Goal: Obtain resource: Obtain resource

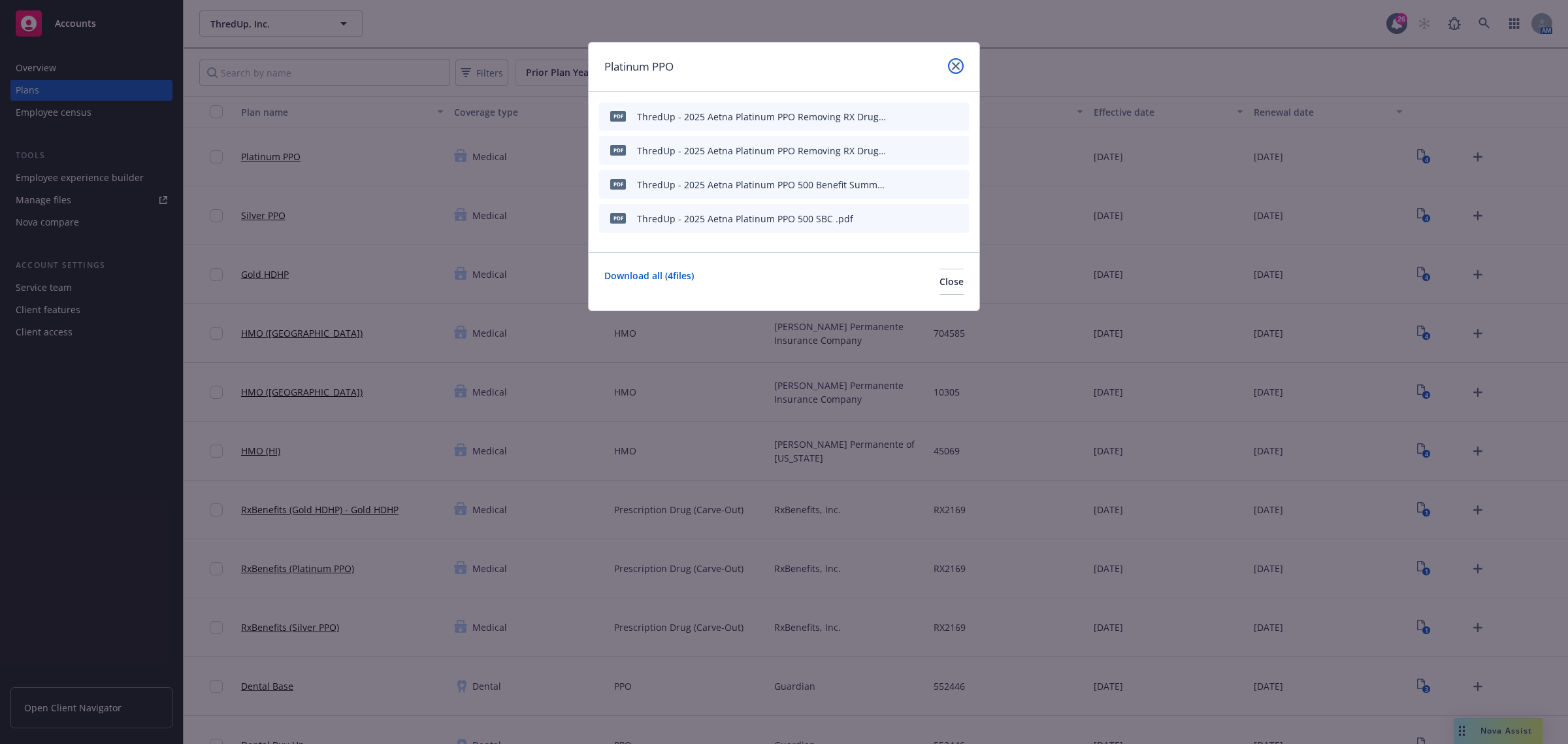
click at [955, 70] on link "close" at bounding box center [956, 66] width 15 height 15
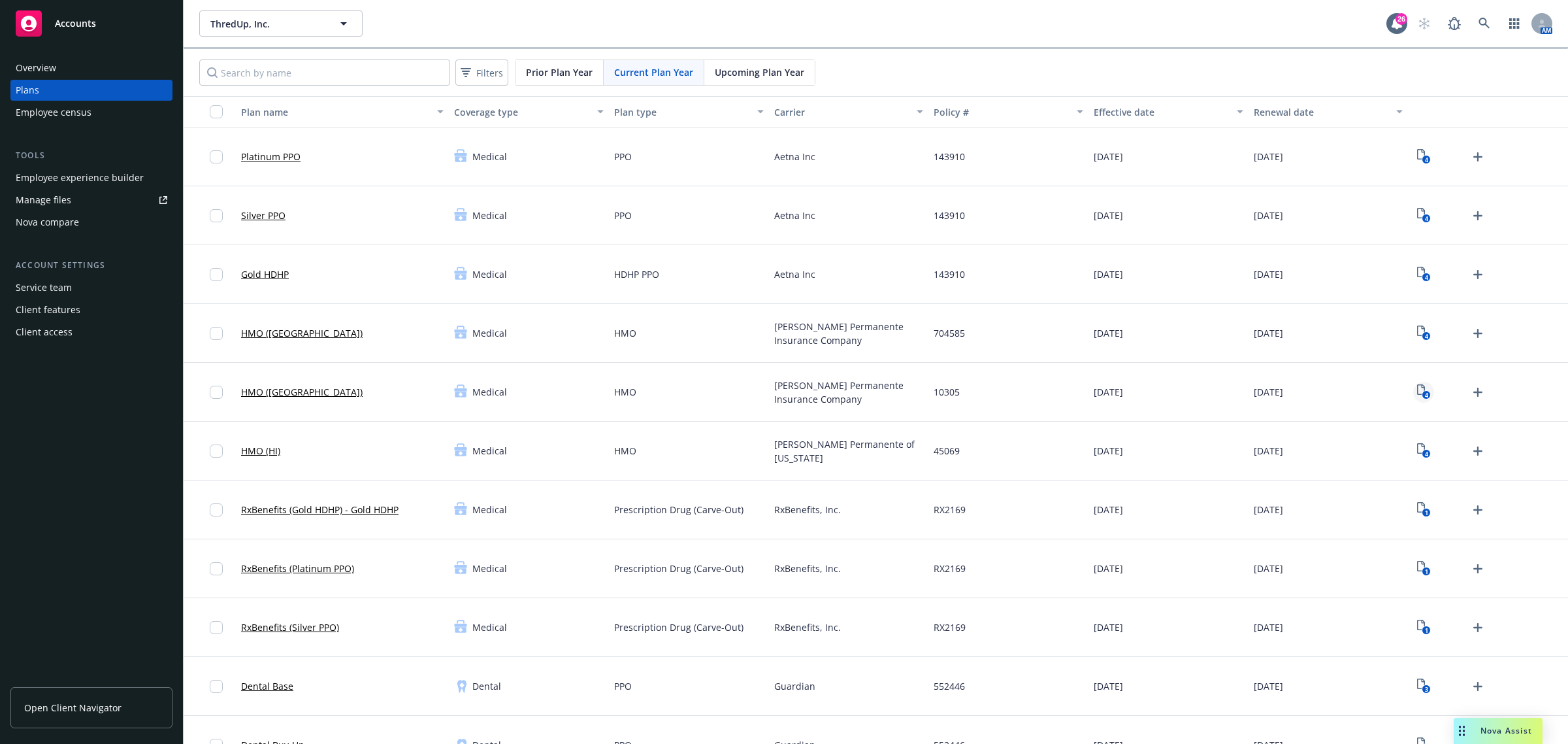
click at [1418, 391] on icon "4" at bounding box center [1424, 391] width 14 height 15
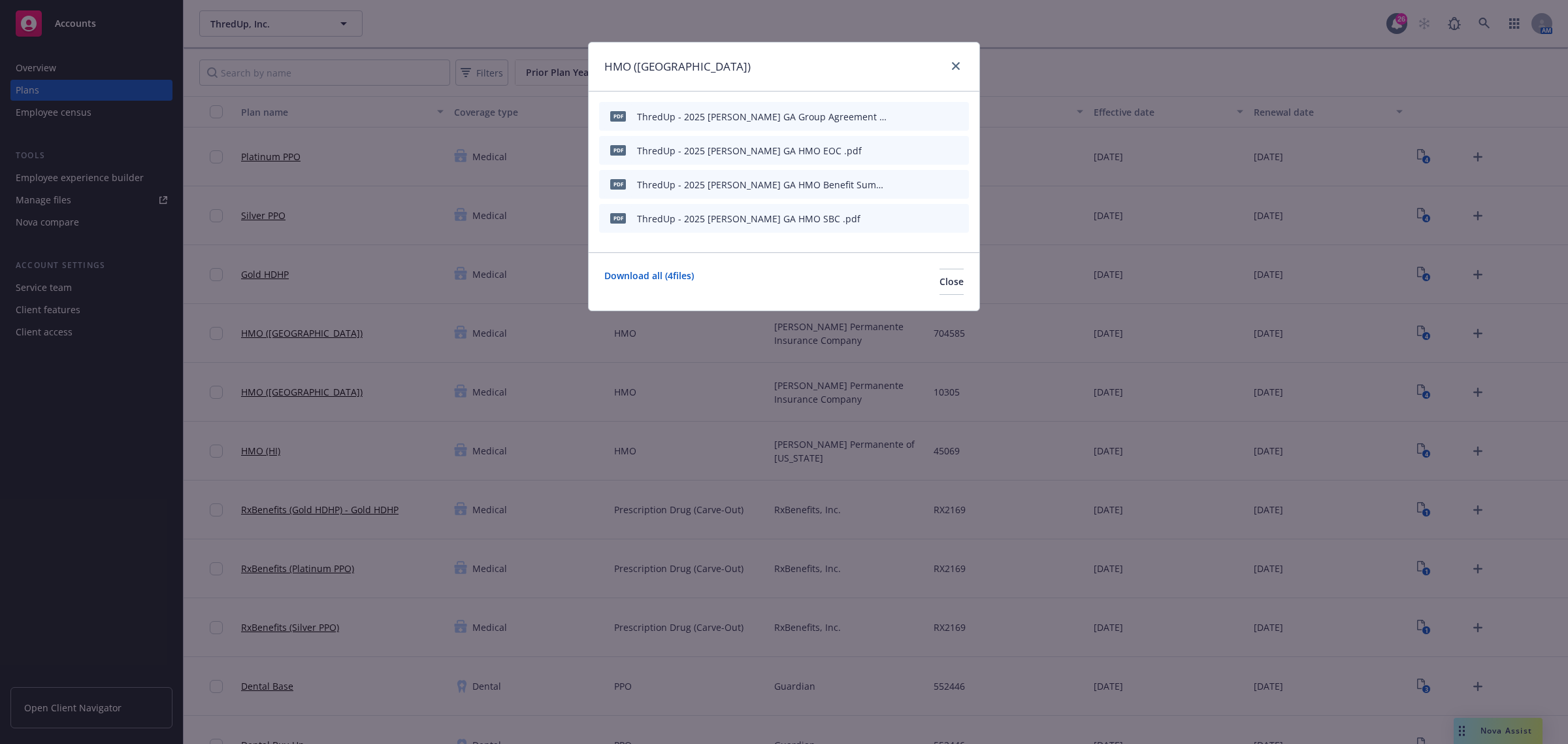
click at [939, 218] on icon "preview file" at bounding box center [935, 218] width 12 height 9
click at [933, 183] on icon "preview file" at bounding box center [935, 184] width 12 height 9
click at [936, 217] on icon "preview file" at bounding box center [935, 218] width 12 height 9
click at [958, 64] on icon "close" at bounding box center [956, 66] width 8 height 8
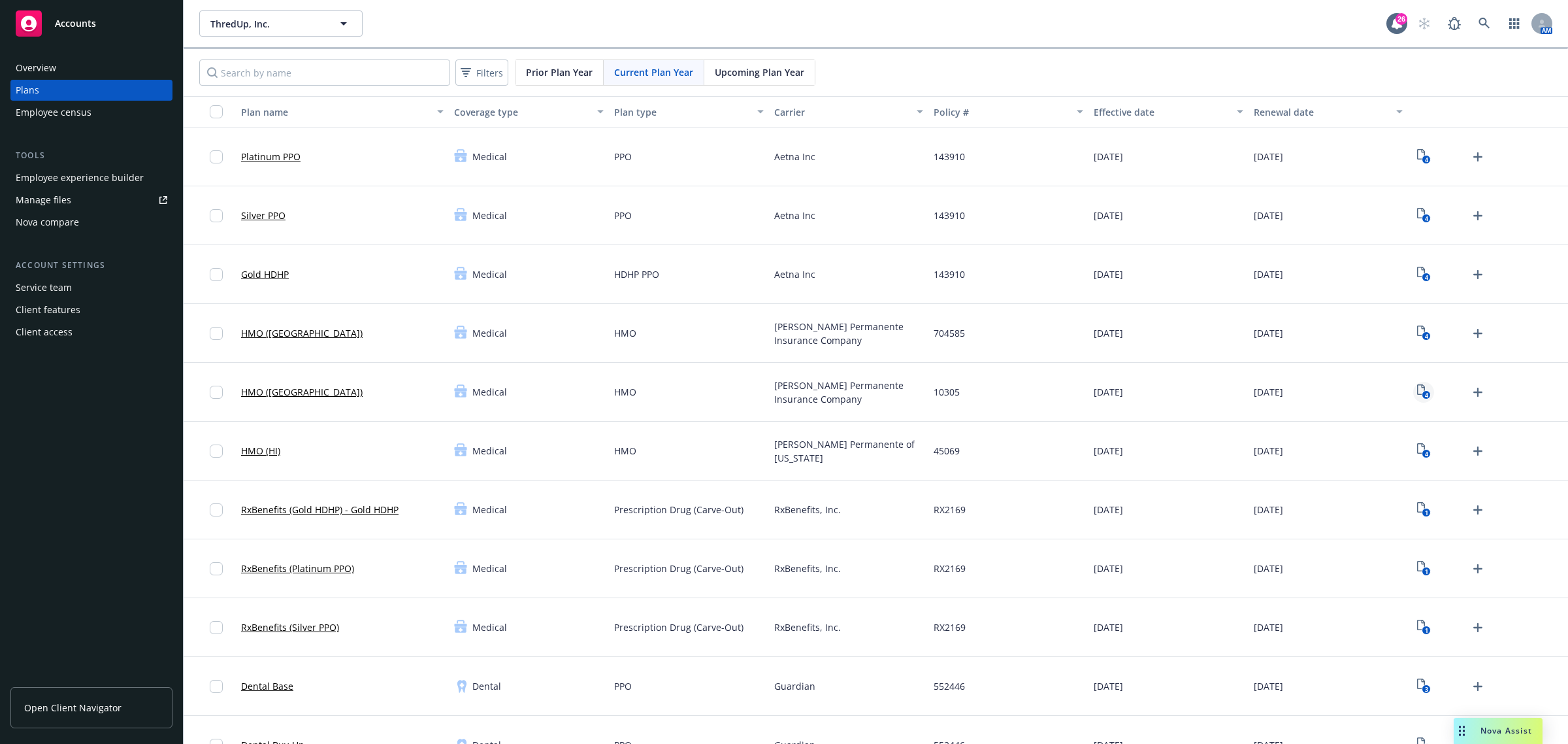
click at [1424, 394] on text "4" at bounding box center [1426, 394] width 3 height 8
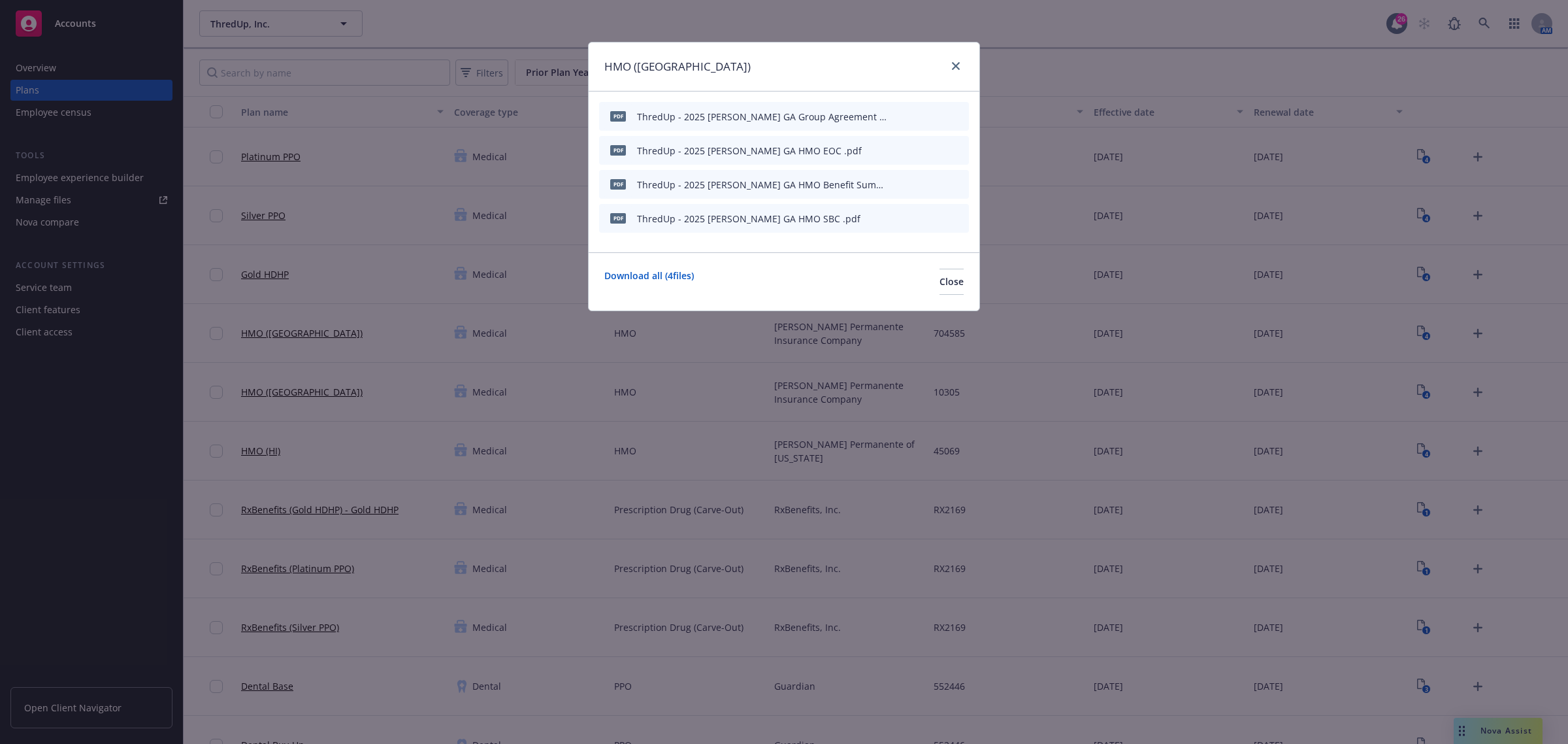
click at [933, 185] on icon "preview file" at bounding box center [935, 184] width 12 height 9
